Goal: Task Accomplishment & Management: Manage account settings

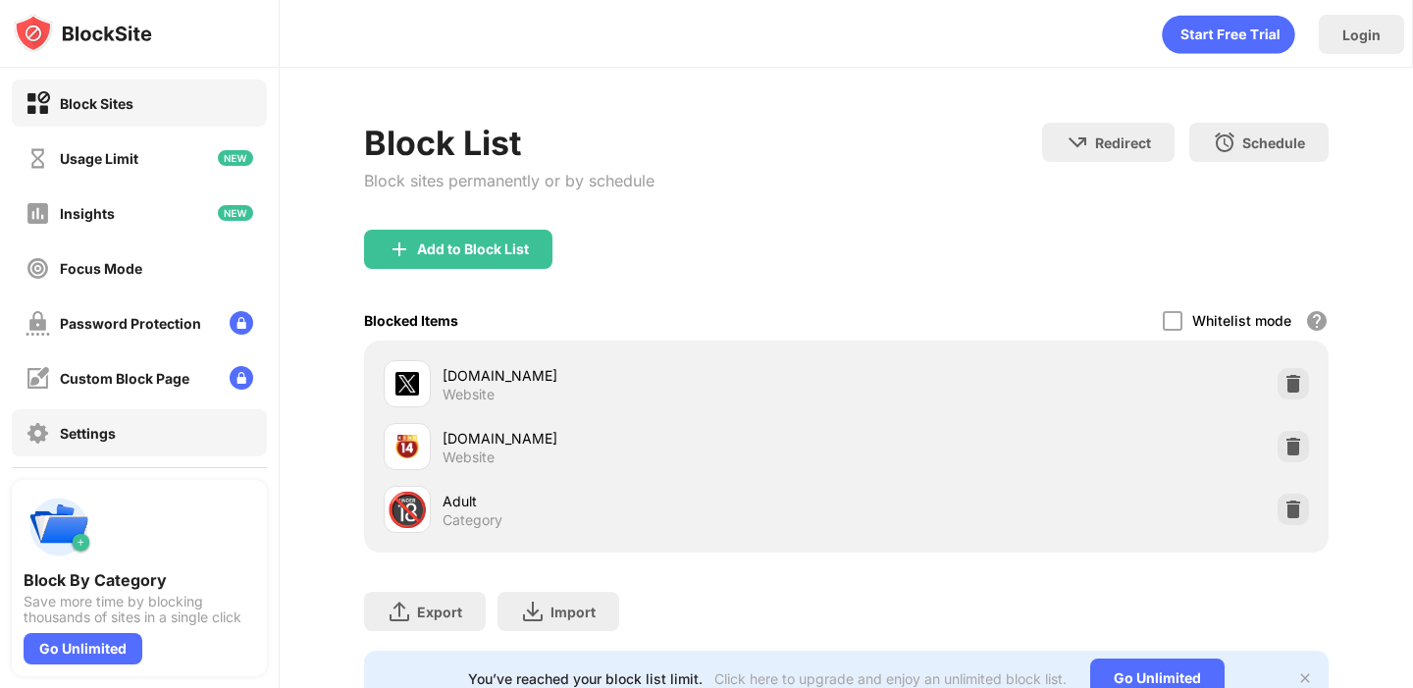
click at [237, 444] on div "Settings" at bounding box center [139, 432] width 255 height 47
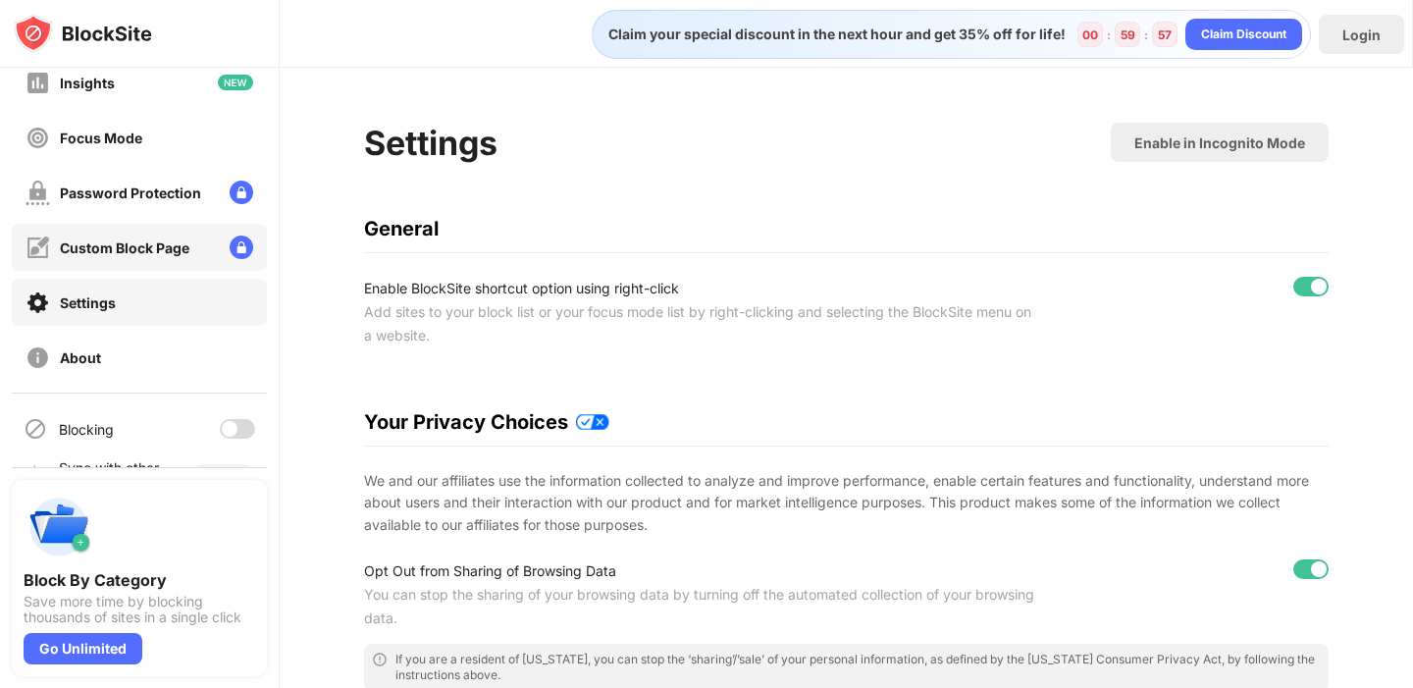
scroll to position [175, 0]
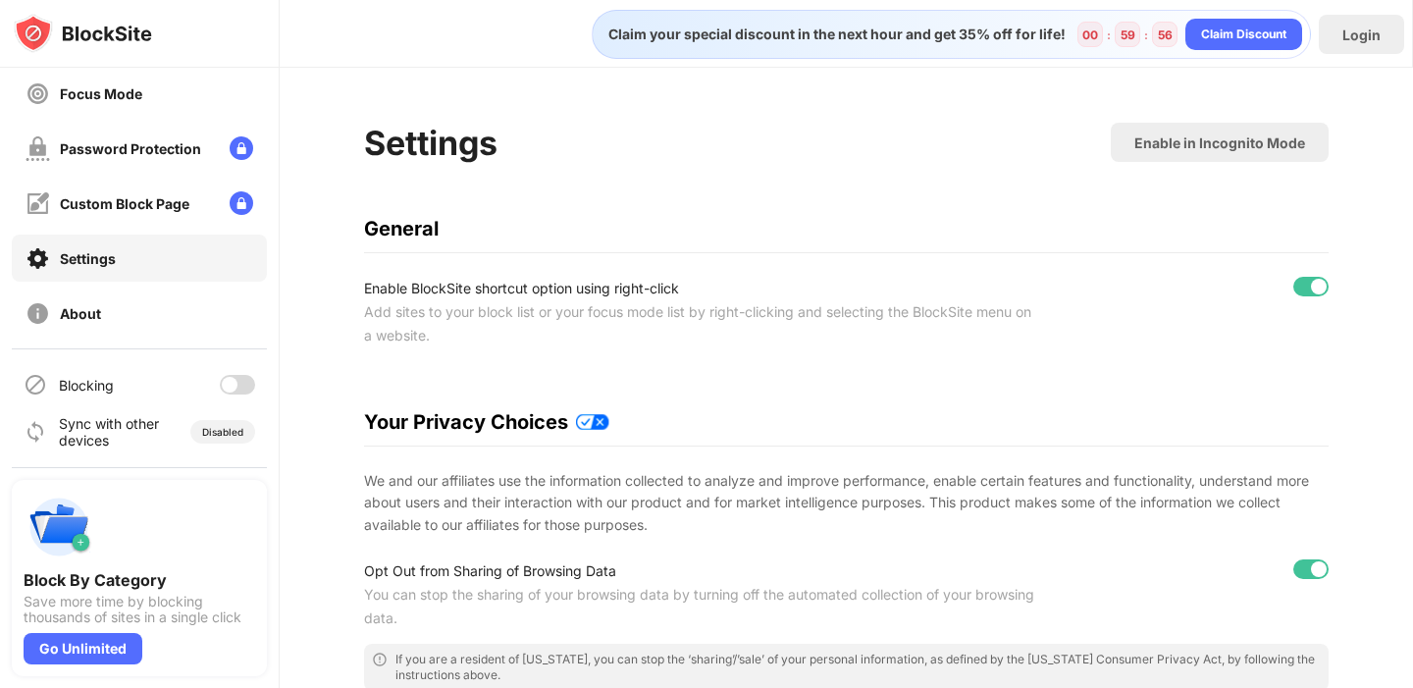
click at [236, 380] on div at bounding box center [237, 385] width 35 height 20
